Goal: Task Accomplishment & Management: Manage account settings

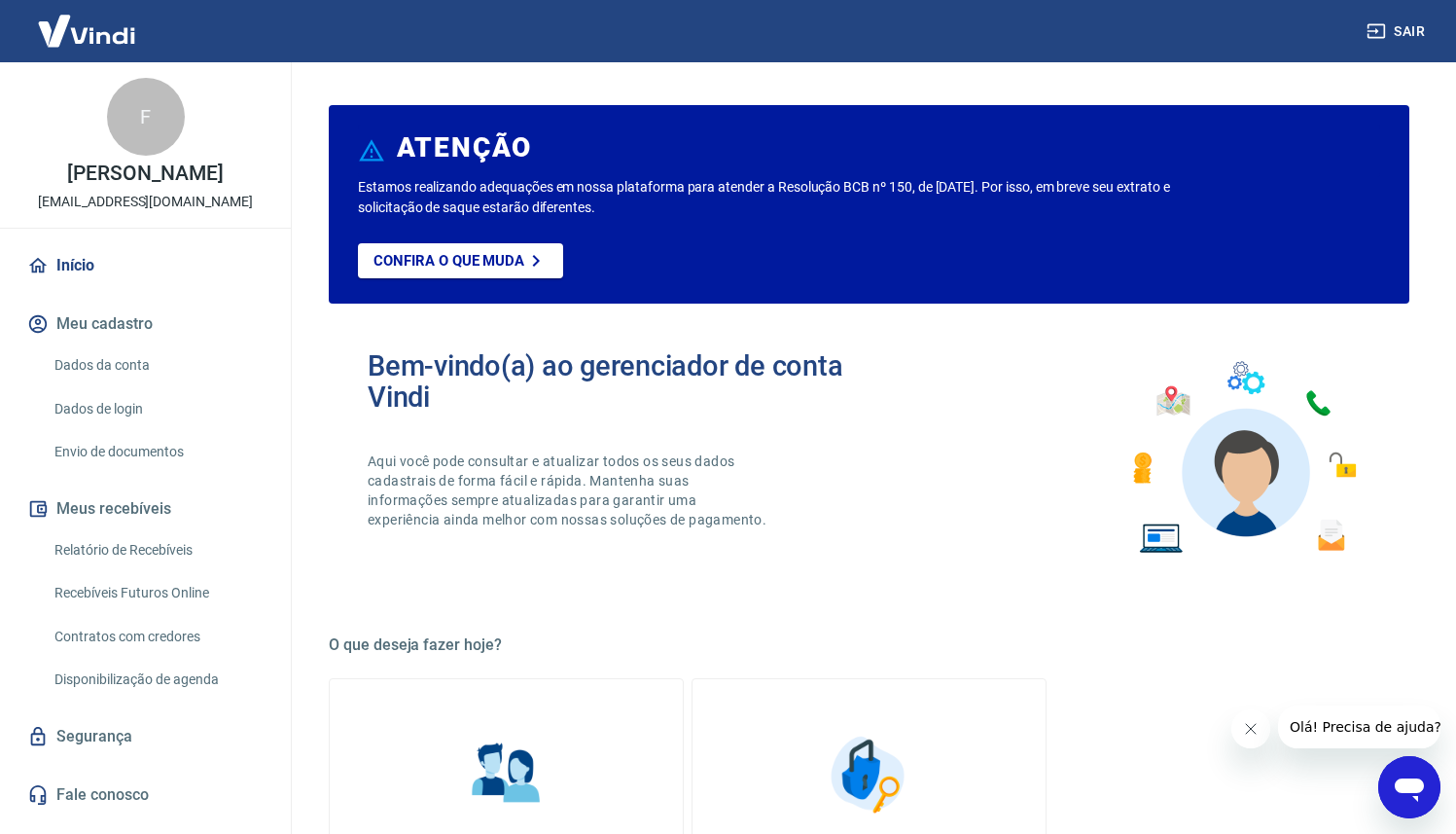
click at [153, 379] on link "Dados da conta" at bounding box center [157, 365] width 221 height 40
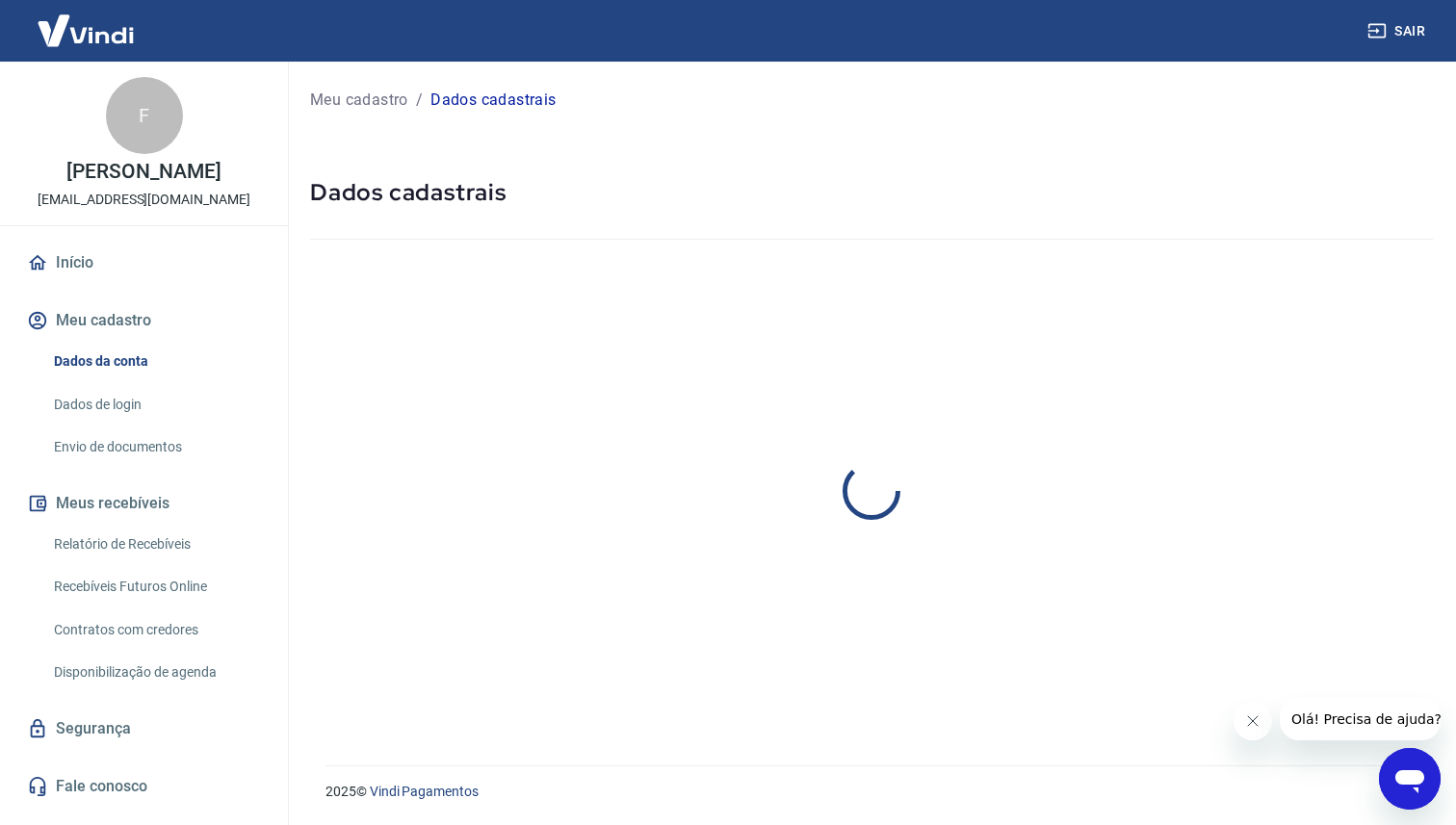
select select "PR"
select select "business"
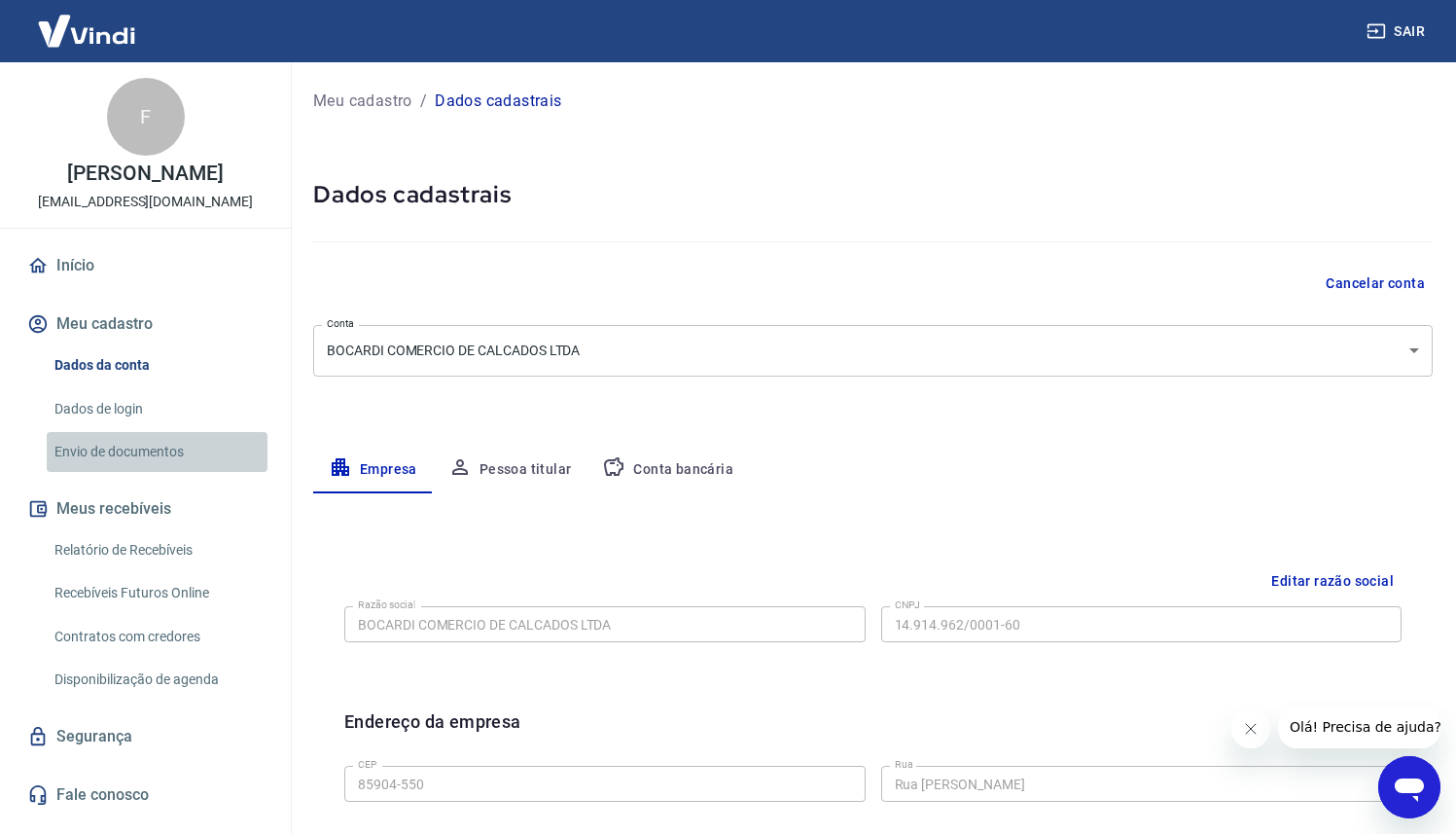
click at [144, 436] on link "Envio de documentos" at bounding box center [157, 452] width 221 height 40
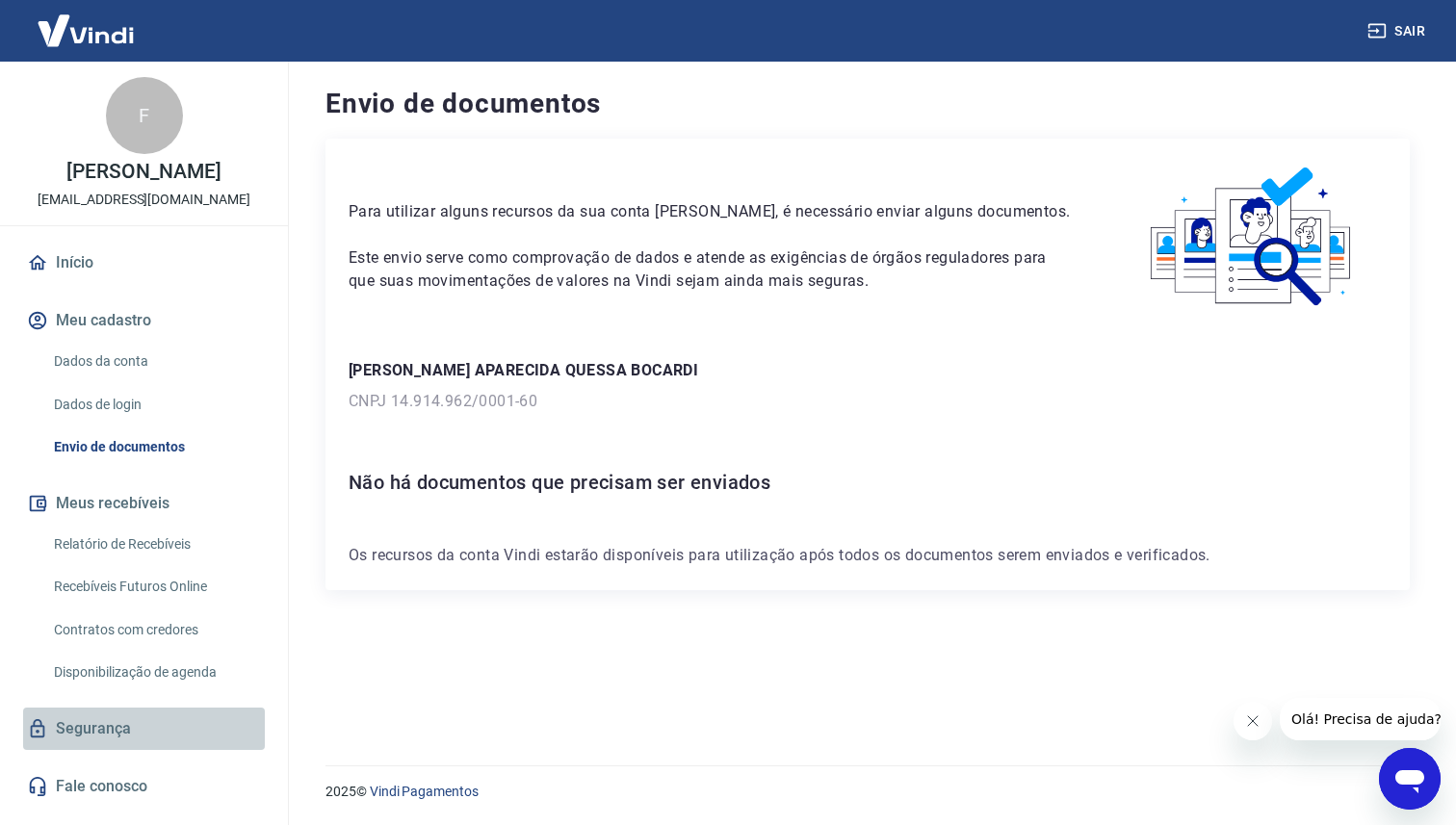
click at [193, 725] on link "Segurança" at bounding box center [144, 729] width 242 height 43
